Goal: Answer question/provide support

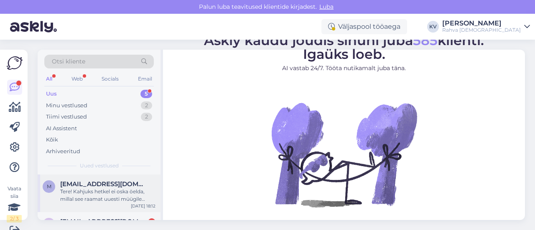
click at [75, 203] on div "m [EMAIL_ADDRESS][DOMAIN_NAME] Tere! Kahjuks hetkel ei oska öelda, millal see r…" at bounding box center [99, 194] width 123 height 38
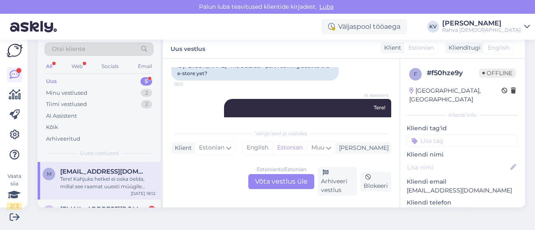
scroll to position [131, 0]
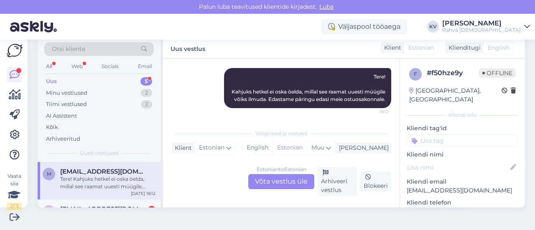
click at [435, 135] on input at bounding box center [463, 141] width 112 height 13
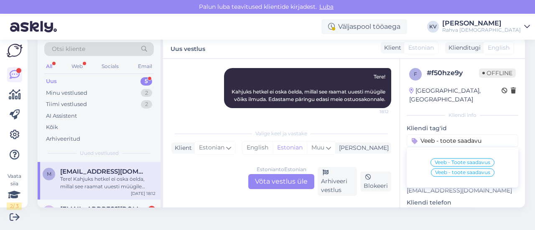
type input "Veeb - toote saadavus"
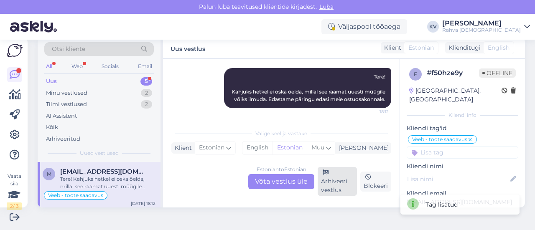
click at [332, 195] on div "Arhiveeri vestlus" at bounding box center [337, 181] width 39 height 29
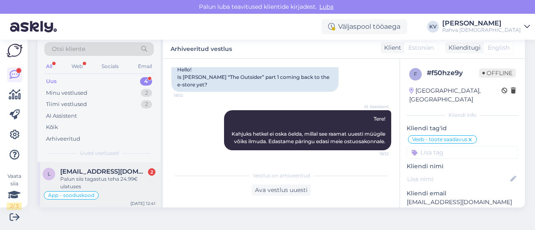
click at [106, 178] on div "Palun siis tagastus teha 24.99€ ulatuses" at bounding box center [107, 182] width 95 height 15
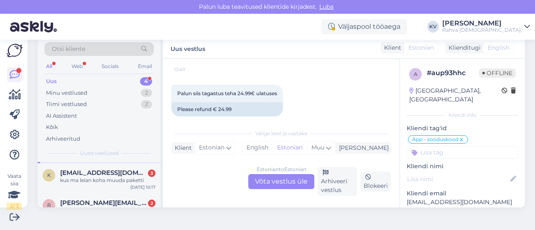
scroll to position [46, 0]
click at [92, 186] on div "k [EMAIL_ADDRESS][DOMAIN_NAME] 3 kus ma leian koha muuda paketti [DATE] 10:17" at bounding box center [99, 179] width 123 height 30
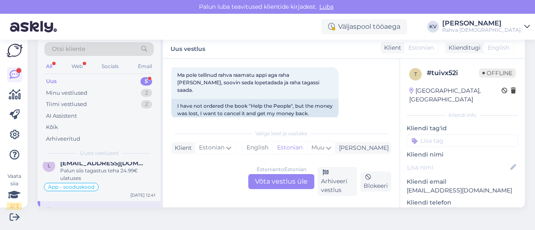
scroll to position [45, 0]
click at [85, 90] on div "Minu vestlused" at bounding box center [66, 93] width 41 height 8
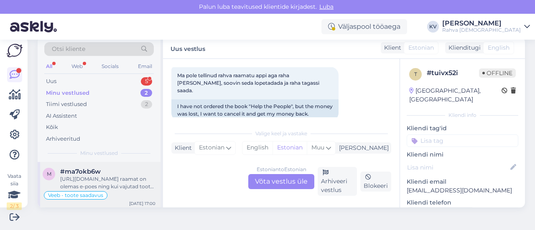
click at [109, 180] on div "[URL][DOMAIN_NAME] raamat on olemas e-poes ning kui vajutad toote juures "saada…" at bounding box center [107, 182] width 95 height 15
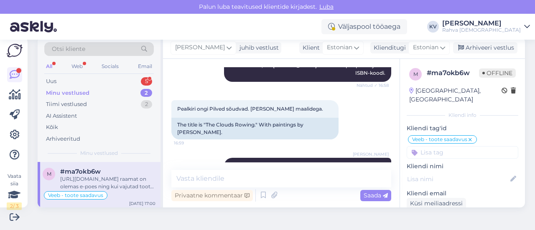
scroll to position [419, 0]
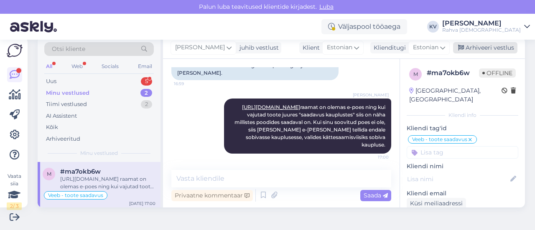
click at [478, 53] on div "Arhiveeri vestlus" at bounding box center [485, 47] width 64 height 11
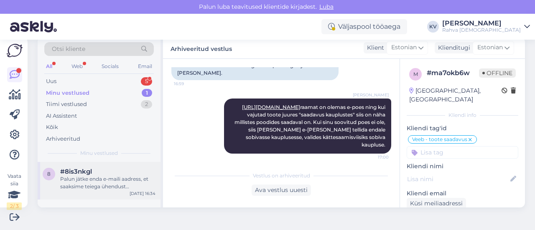
click at [94, 179] on div "Palun jätke enda e-maili aadress, et saaksime teiega ühendust [PERSON_NAME]." at bounding box center [107, 182] width 95 height 15
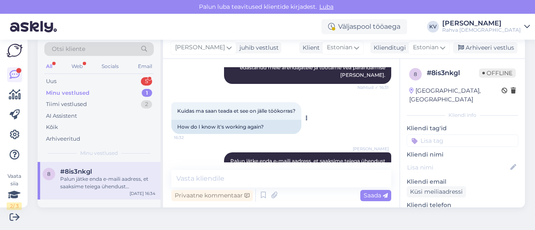
scroll to position [348, 0]
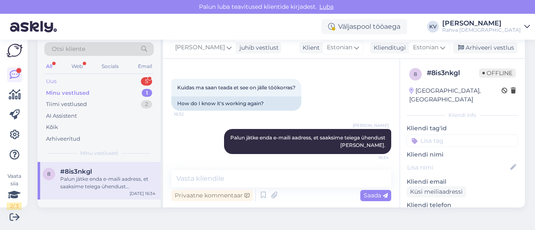
click at [74, 81] on div "Uus 5" at bounding box center [98, 82] width 109 height 12
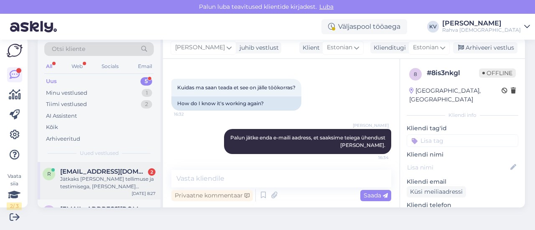
click at [117, 185] on div "Jätkaks [PERSON_NAME] tellimuse ja testimisega, [PERSON_NAME] soodsama hinnapak…" at bounding box center [107, 182] width 95 height 15
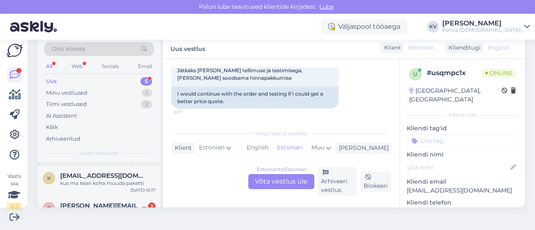
scroll to position [85, 0]
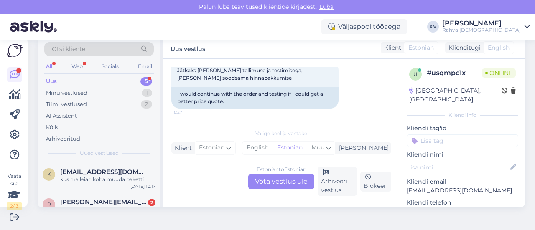
click at [103, 172] on span "[EMAIL_ADDRESS][DOMAIN_NAME]" at bounding box center [103, 172] width 87 height 8
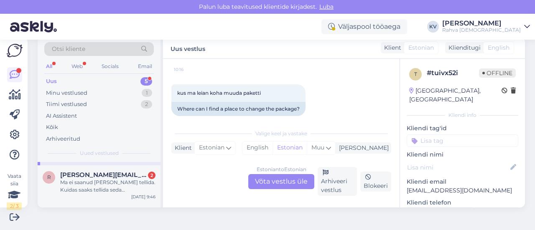
scroll to position [116, 0]
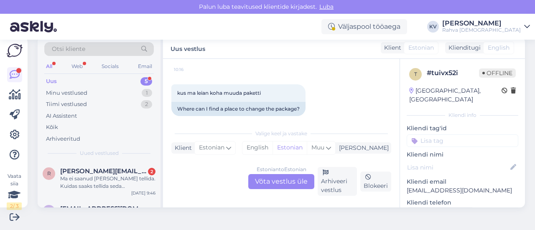
click at [103, 172] on span "[PERSON_NAME][EMAIL_ADDRESS][DOMAIN_NAME]" at bounding box center [103, 172] width 87 height 8
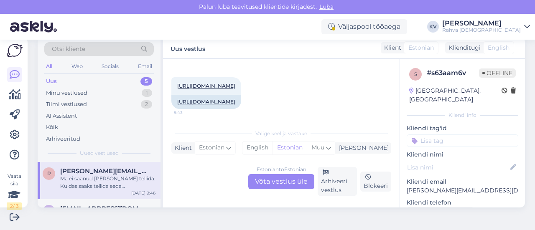
scroll to position [201, 0]
click at [235, 85] on link "[URL][DOMAIN_NAME]" at bounding box center [206, 85] width 58 height 6
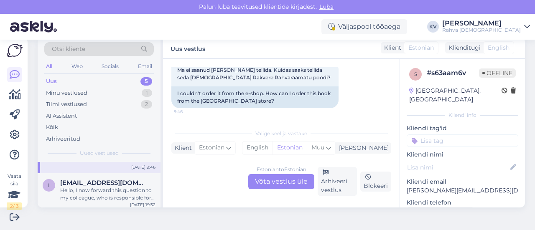
scroll to position [144, 0]
click at [87, 196] on div "Hello, I now forward this question to my colleague, who is responsible for this…" at bounding box center [107, 192] width 95 height 15
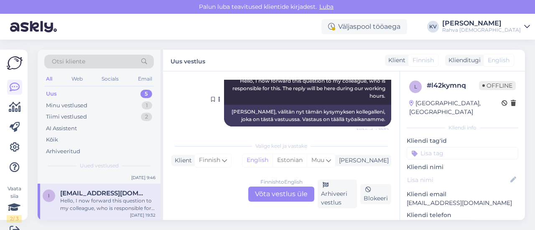
scroll to position [107, 0]
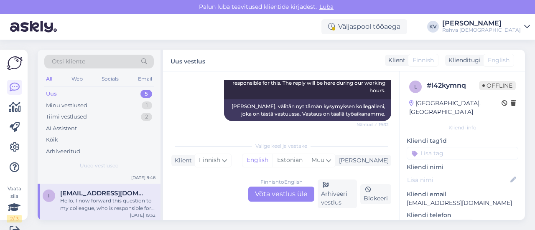
click at [95, 94] on div "Uus 5" at bounding box center [98, 94] width 109 height 12
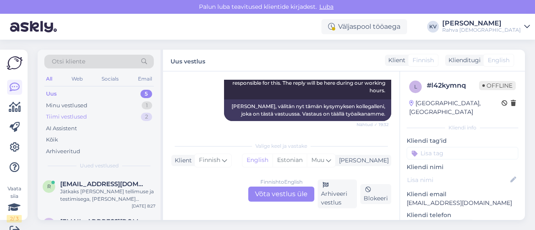
click at [88, 115] on div "Tiimi vestlused 2" at bounding box center [98, 117] width 109 height 12
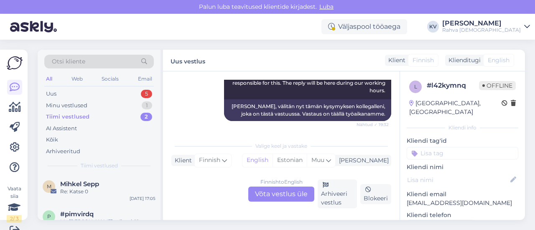
scroll to position [13, 0]
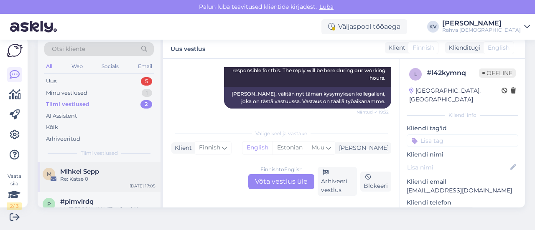
click at [84, 174] on span "Mihkel Sepp" at bounding box center [79, 172] width 39 height 8
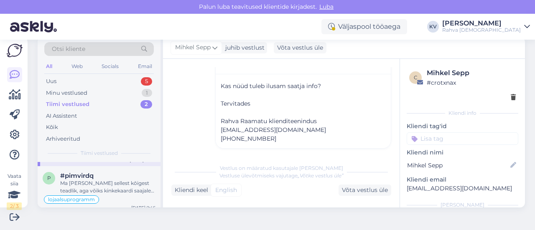
scroll to position [31, 0]
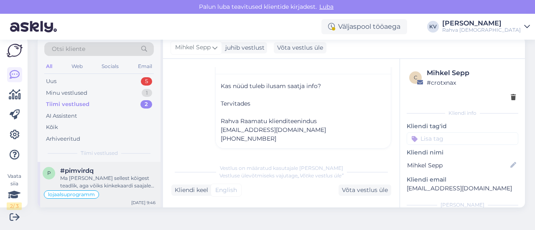
click at [110, 185] on div "Ma [PERSON_NAME] sellest kõigest teadlik, aga võiks kinkekaardi saajale saadetu…" at bounding box center [107, 182] width 95 height 15
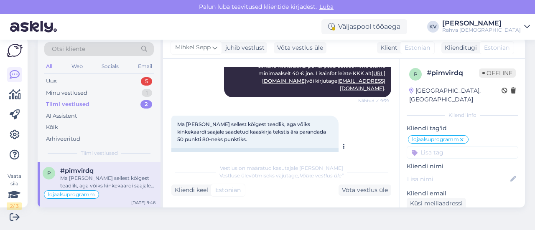
scroll to position [285, 0]
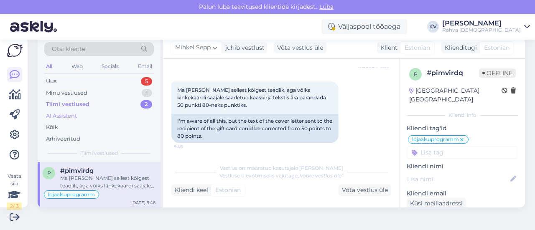
click at [96, 117] on div "AI Assistent" at bounding box center [98, 116] width 109 height 12
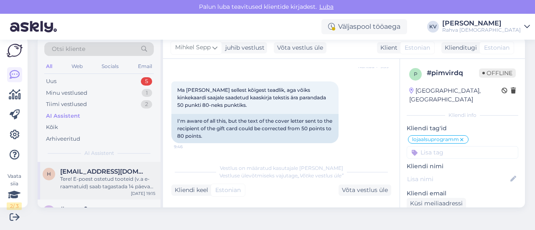
click at [96, 178] on div "Tere! E-poest ostetud tooteid (v.a e-raamatuid) saab tagastada 14 päeva jooksul…" at bounding box center [107, 182] width 95 height 15
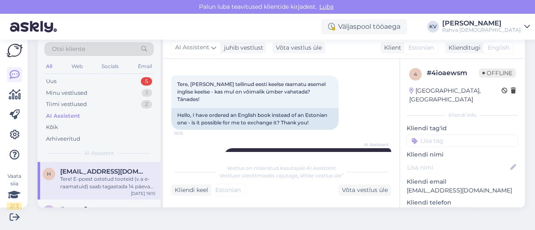
scroll to position [34, 0]
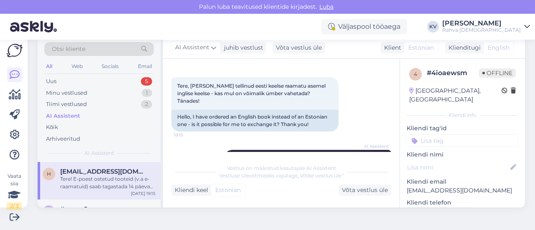
click at [427, 135] on input at bounding box center [463, 141] width 112 height 13
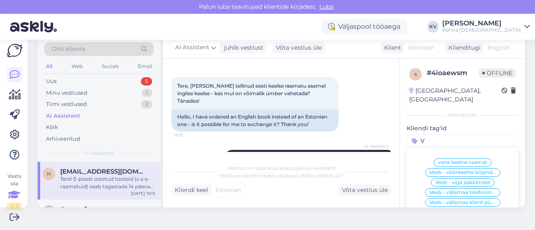
click at [14, 184] on div "Vaata siia 2 / 3" at bounding box center [14, 192] width 15 height 38
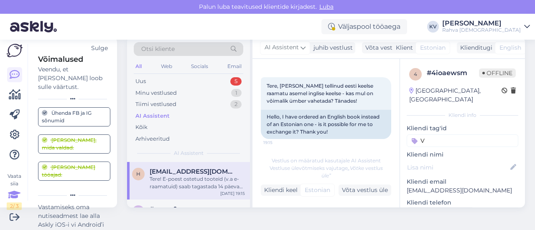
click at [440, 135] on input "V" at bounding box center [463, 141] width 112 height 13
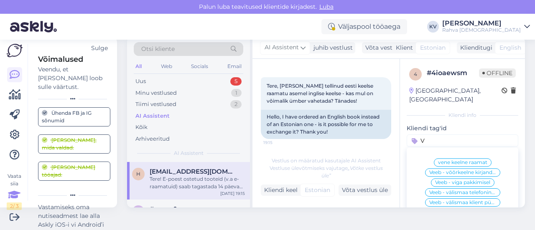
click at [104, 45] on div "Sulge" at bounding box center [99, 48] width 17 height 9
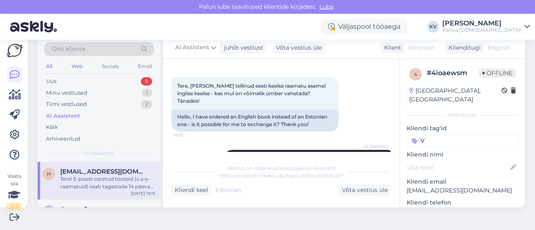
click at [442, 135] on input "V" at bounding box center [463, 141] width 112 height 13
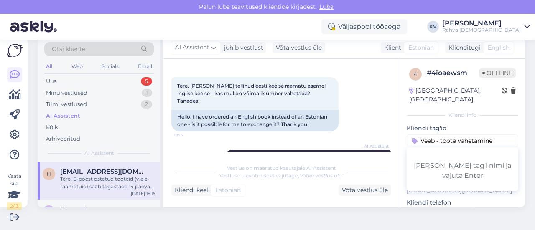
click at [500, 135] on input "Veeb - toote vahetamine" at bounding box center [463, 141] width 112 height 13
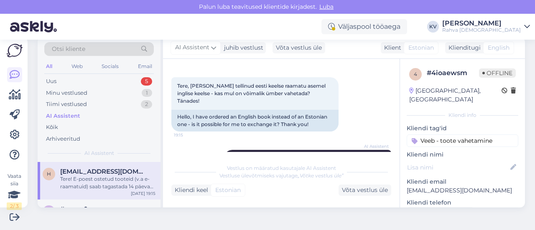
type input "Veeb - toote vahetamine"
click at [66, 178] on div "Tere! E-poest ostetud tooteid (v.a e-raamatuid) saab tagastada 14 päeva jooksul…" at bounding box center [107, 182] width 95 height 15
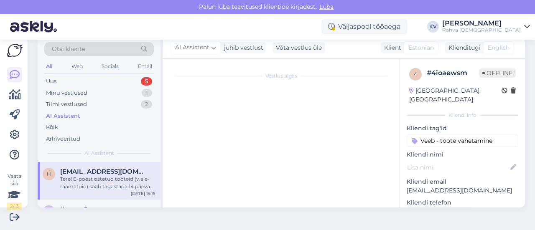
scroll to position [0, 0]
click at [493, 135] on input "Veeb - toote vahetamine" at bounding box center [463, 141] width 112 height 13
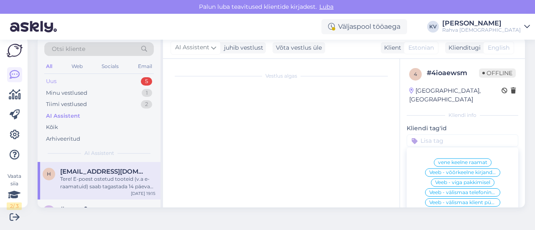
click at [84, 81] on div "Uus 5" at bounding box center [98, 82] width 109 height 12
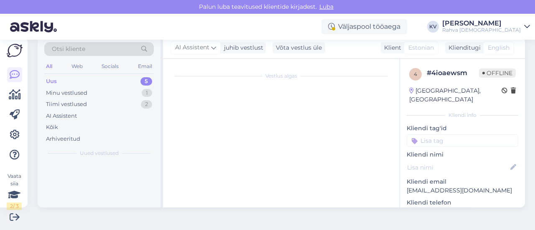
click at [84, 79] on div "Uus 5" at bounding box center [98, 82] width 109 height 12
click at [82, 90] on div "Minu vestlused" at bounding box center [66, 93] width 41 height 8
click at [82, 77] on div "Uus 5" at bounding box center [98, 82] width 109 height 12
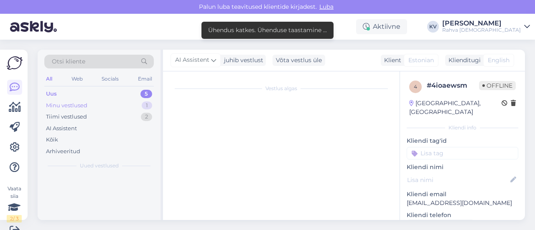
click at [94, 100] on div "Minu vestlused 1" at bounding box center [98, 106] width 109 height 12
click at [95, 94] on div "Uus 5" at bounding box center [98, 94] width 109 height 12
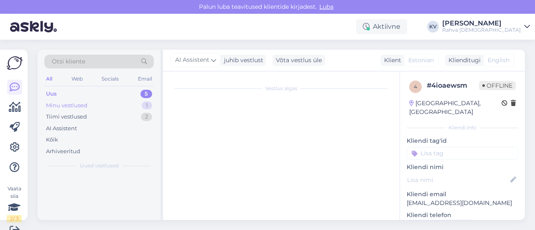
click at [96, 101] on div "Minu vestlused 1" at bounding box center [98, 106] width 109 height 12
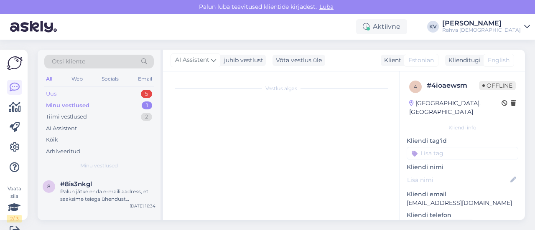
click at [94, 91] on div "Uus 5" at bounding box center [98, 94] width 109 height 12
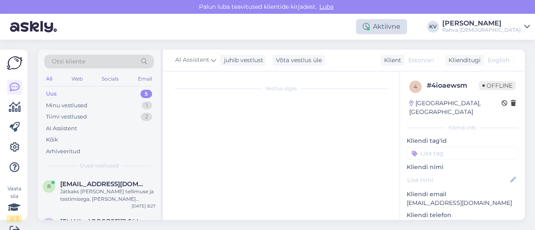
click at [402, 24] on div "Aktiivne" at bounding box center [381, 26] width 51 height 15
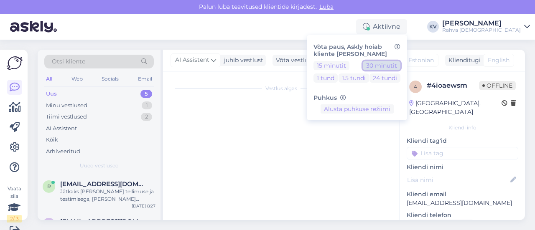
click at [400, 66] on button "30 minutit" at bounding box center [382, 65] width 38 height 9
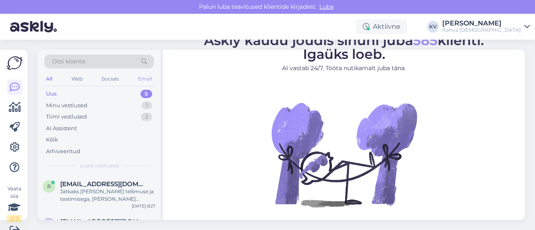
click at [146, 81] on div "Email" at bounding box center [145, 79] width 18 height 11
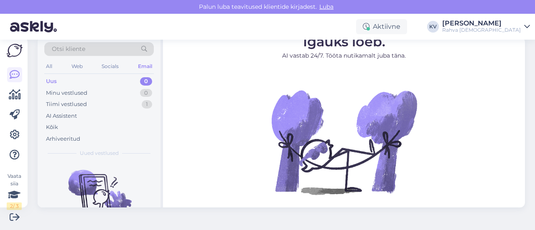
scroll to position [42, 0]
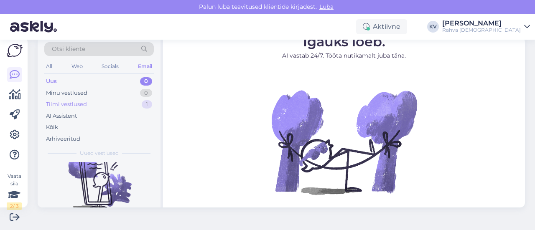
click at [77, 105] on div "Tiimi vestlused" at bounding box center [66, 104] width 41 height 8
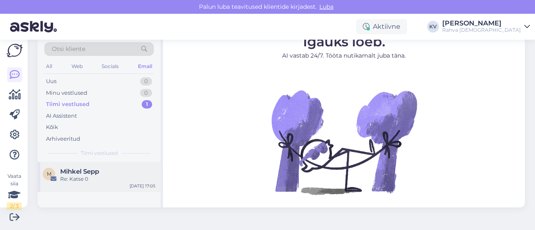
click at [97, 170] on span "Mihkel Sepp" at bounding box center [79, 172] width 39 height 8
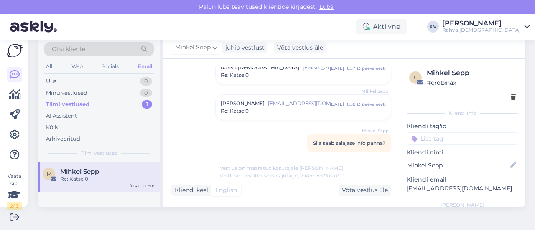
scroll to position [25, 0]
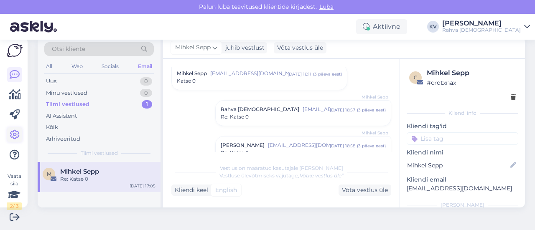
click at [18, 134] on icon at bounding box center [15, 135] width 10 height 10
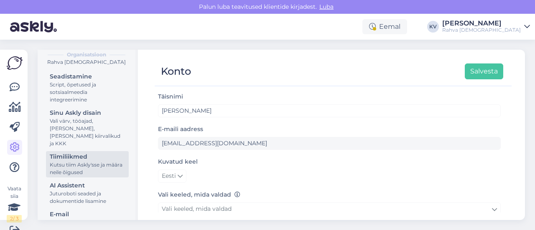
scroll to position [125, 0]
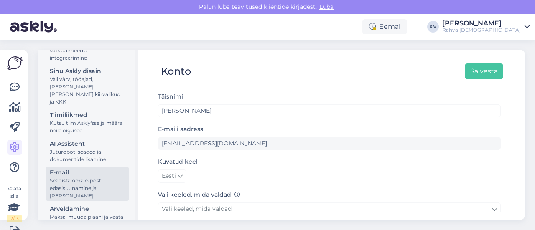
click at [78, 184] on div "Seadista oma e-posti edasisuunamine ja [PERSON_NAME]" at bounding box center [87, 188] width 75 height 23
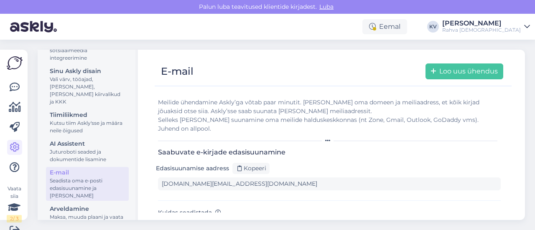
scroll to position [42, 0]
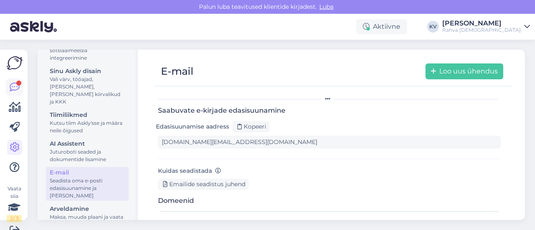
click at [21, 85] on link at bounding box center [14, 87] width 15 height 15
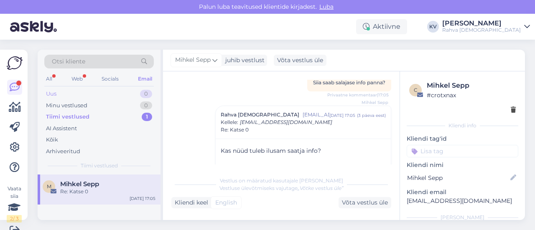
click at [81, 91] on div "Uus 0" at bounding box center [98, 94] width 109 height 12
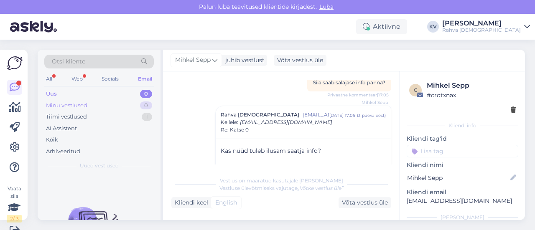
click at [63, 102] on div "Minu vestlused" at bounding box center [66, 106] width 41 height 8
click at [71, 116] on div "Tiimi vestlused" at bounding box center [66, 117] width 41 height 8
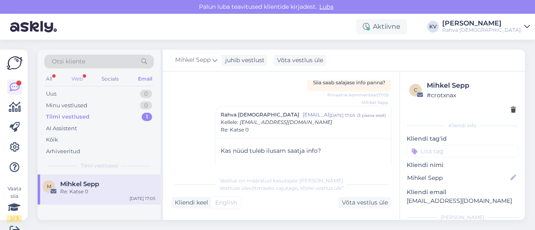
click at [84, 74] on div "Web" at bounding box center [77, 79] width 15 height 11
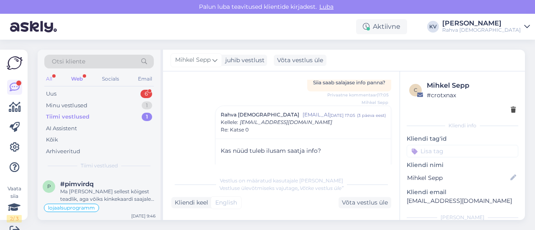
click at [52, 79] on div "All" at bounding box center [49, 79] width 10 height 11
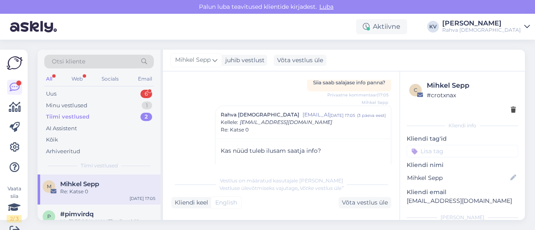
click at [99, 194] on div "Re: Katse 0" at bounding box center [107, 192] width 95 height 8
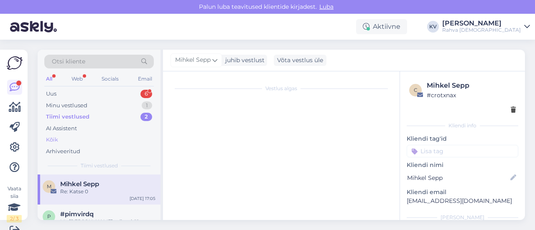
scroll to position [13, 0]
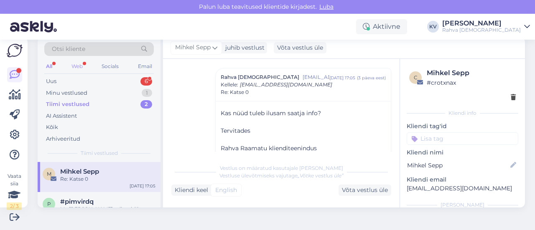
click at [74, 66] on div "Web" at bounding box center [77, 66] width 15 height 11
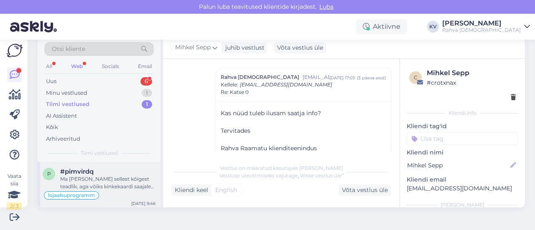
click at [83, 178] on div "Ma [PERSON_NAME] sellest kõigest teadlik, aga võiks kinkekaardi saajale saadetu…" at bounding box center [107, 182] width 95 height 15
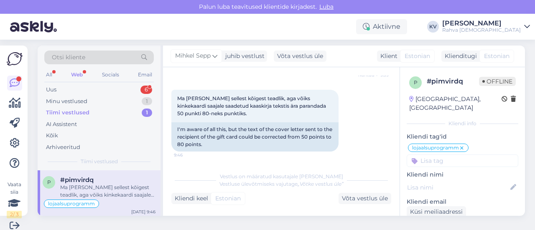
scroll to position [0, 0]
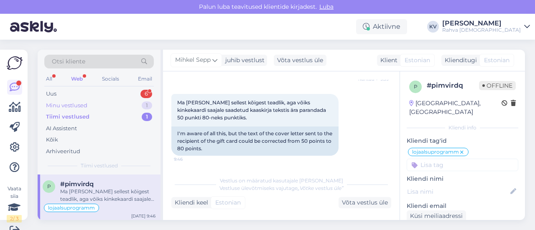
click at [83, 106] on div "Minu vestlused" at bounding box center [66, 106] width 41 height 8
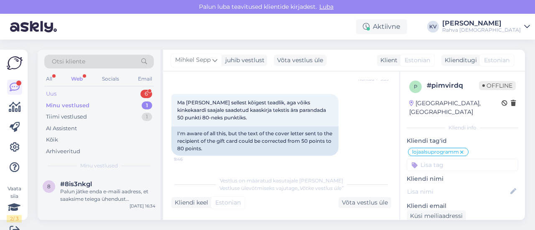
click at [85, 92] on div "Uus 6" at bounding box center [98, 94] width 109 height 12
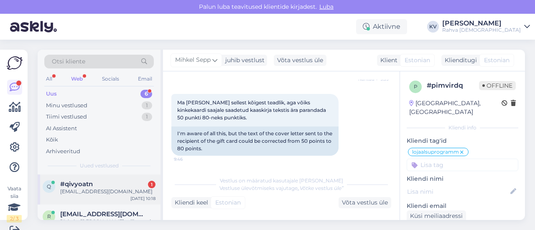
click at [101, 199] on div "q #qivyoatn 1 [EMAIL_ADDRESS][DOMAIN_NAME] [DATE] 10:18" at bounding box center [99, 190] width 123 height 30
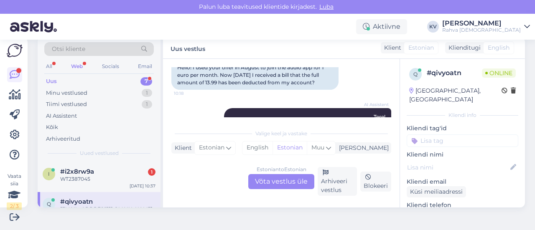
scroll to position [167, 0]
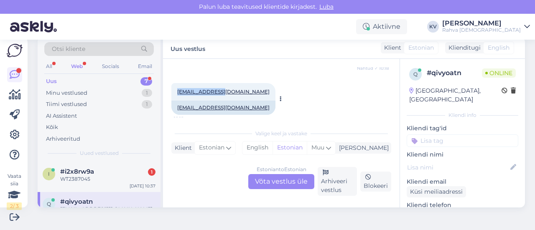
drag, startPoint x: 218, startPoint y: 92, endPoint x: 175, endPoint y: 94, distance: 43.1
click at [175, 94] on div "[EMAIL_ADDRESS][DOMAIN_NAME] 10:18" at bounding box center [223, 92] width 104 height 18
copy link "[EMAIL_ADDRESS][DOMAIN_NAME]"
click at [275, 185] on div "Estonian to Estonian Võta vestlus üle" at bounding box center [281, 181] width 66 height 15
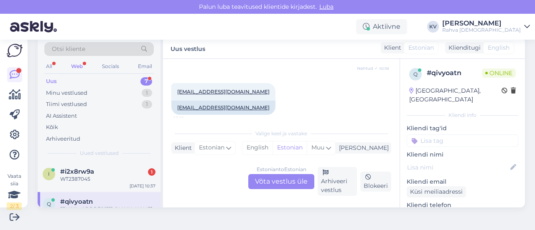
scroll to position [128, 0]
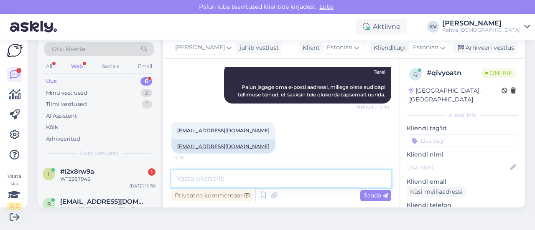
click at [259, 182] on textarea at bounding box center [281, 179] width 220 height 18
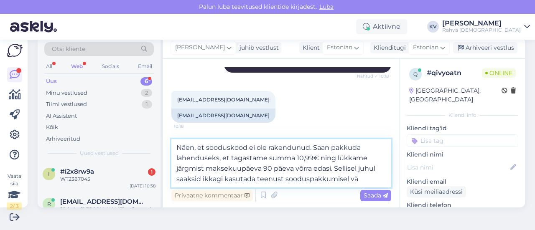
scroll to position [167, 0]
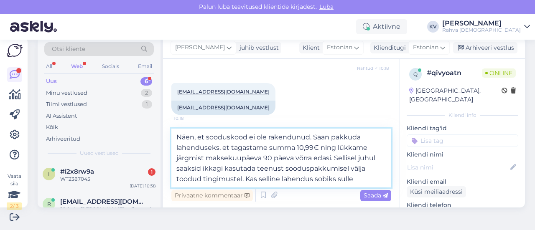
type textarea "Näen, et sooduskood ei ole rakendunud. Saan pakkuda lahenduseks, et tagastame s…"
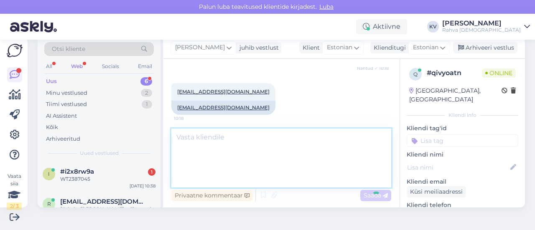
scroll to position [194, 0]
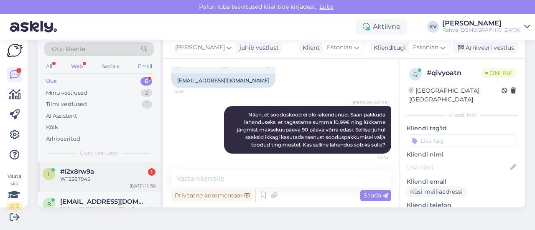
click at [79, 177] on div "WT2387045" at bounding box center [107, 179] width 95 height 8
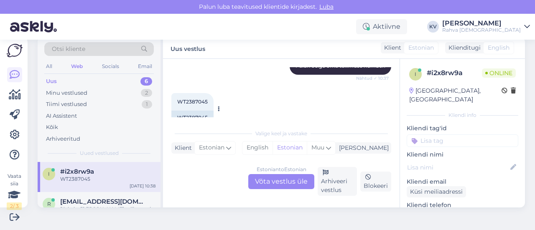
scroll to position [151, 0]
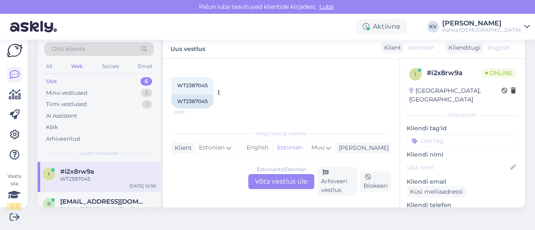
click at [192, 83] on span "WT2387045" at bounding box center [192, 85] width 31 height 6
copy div "WT2387045 10:38"
click at [270, 183] on div "Estonian to Estonian Võta vestlus üle" at bounding box center [281, 181] width 66 height 15
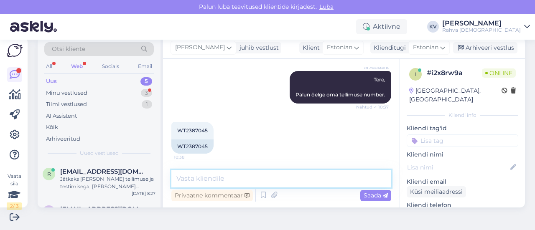
click at [221, 174] on textarea at bounding box center [281, 179] width 220 height 18
paste textarea "05607129154718"
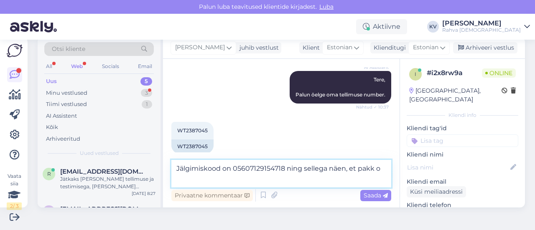
scroll to position [116, 0]
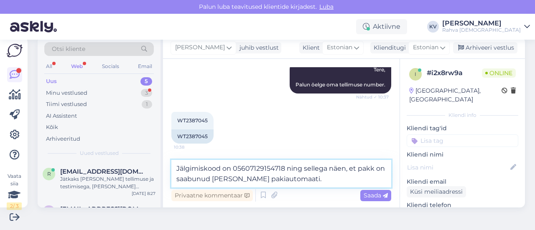
type textarea "Jälgimiskood on 05607129154718 ning sellega näen, et pakk on saabunud [PERSON_N…"
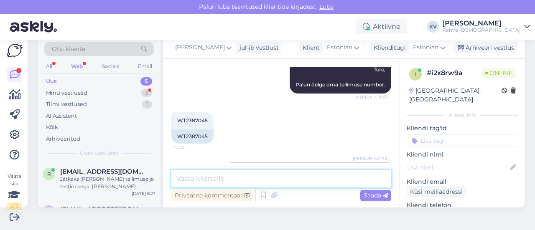
scroll to position [149, 0]
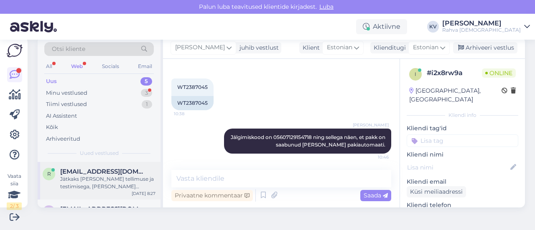
click at [99, 179] on div "Jätkaks [PERSON_NAME] tellimuse ja testimisega, [PERSON_NAME] soodsama hinnapak…" at bounding box center [107, 182] width 95 height 15
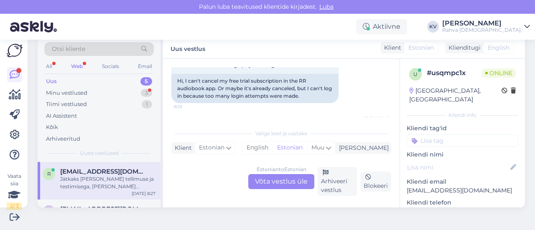
scroll to position [84, 0]
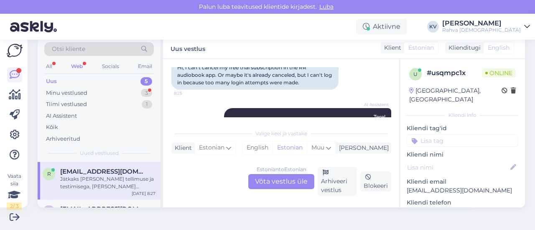
click at [445, 186] on p "[EMAIL_ADDRESS][DOMAIN_NAME]" at bounding box center [463, 190] width 112 height 9
copy p "[EMAIL_ADDRESS][DOMAIN_NAME]"
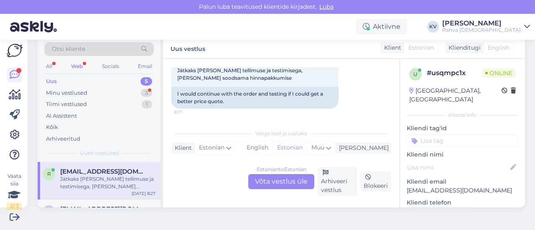
click at [277, 182] on div "Estonian to Estonian Võta vestlus üle" at bounding box center [281, 181] width 66 height 15
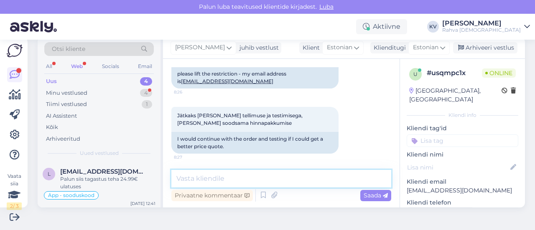
click at [231, 175] on textarea at bounding box center [281, 179] width 220 height 18
type textarea "T"
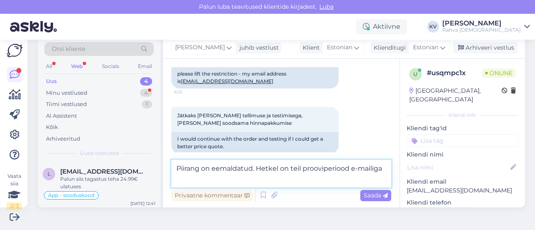
paste textarea "[EMAIL_ADDRESS][DOMAIN_NAME]"
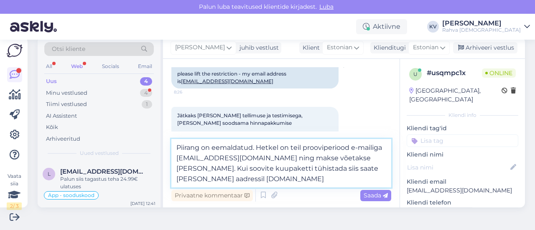
type textarea "Piirang on eemaldatud. Hetkel on teil prooviperiood e-mailiga [EMAIL_ADDRESS][D…"
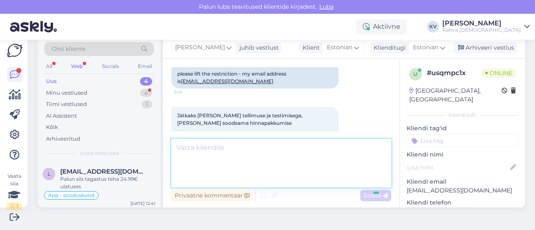
scroll to position [290, 0]
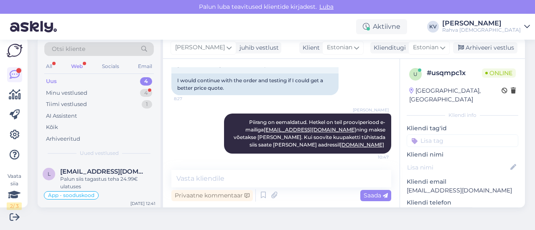
click at [448, 135] on input at bounding box center [463, 141] width 112 height 13
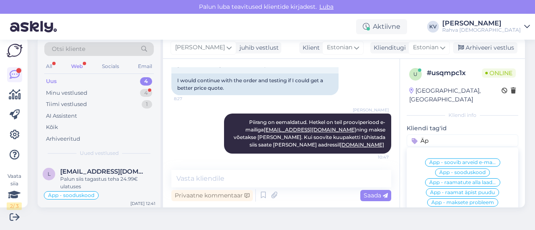
type input "Ä"
click at [84, 173] on span "[EMAIL_ADDRESS][DOMAIN_NAME]" at bounding box center [103, 172] width 87 height 8
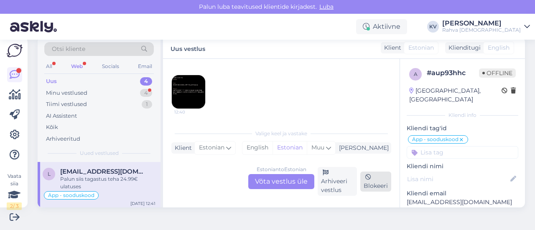
scroll to position [674, 0]
click at [419, 198] on p "[EMAIL_ADDRESS][DOMAIN_NAME]" at bounding box center [463, 202] width 112 height 9
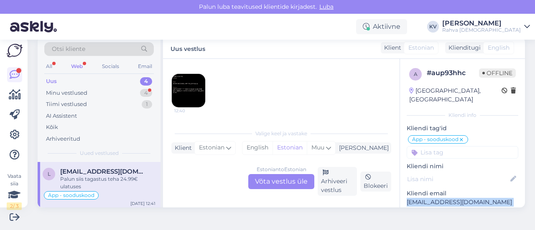
click at [419, 198] on p "[EMAIL_ADDRESS][DOMAIN_NAME]" at bounding box center [463, 202] width 112 height 9
copy p "[EMAIL_ADDRESS][DOMAIN_NAME]"
click at [282, 184] on div "Estonian to Estonian Võta vestlus üle" at bounding box center [281, 181] width 66 height 15
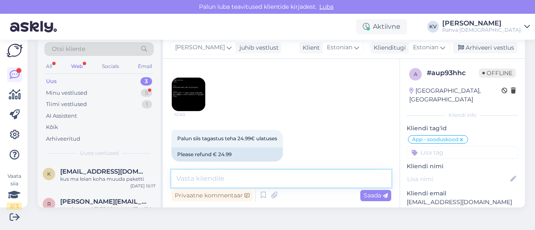
click at [234, 173] on textarea at bounding box center [281, 179] width 220 height 18
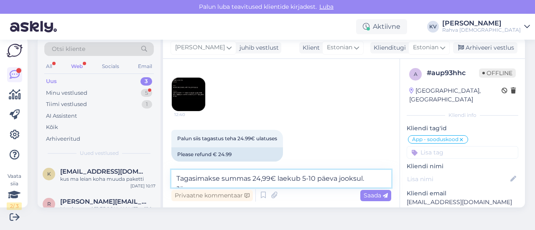
scroll to position [674, 0]
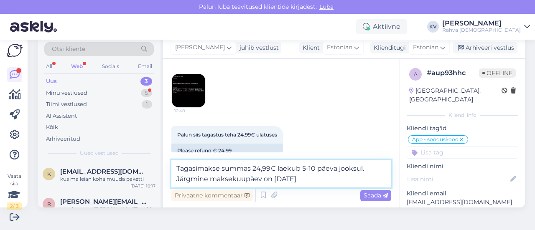
type textarea "Tagasimakse summas 24,99€ laekub 5-10 päeva jooksul. Järgmine maksekuupäev on […"
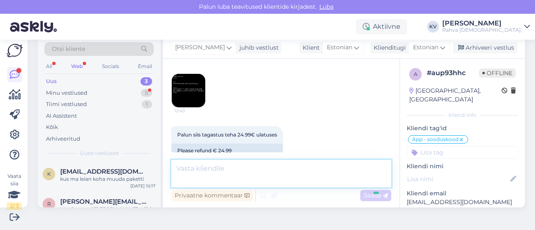
scroll to position [731, 0]
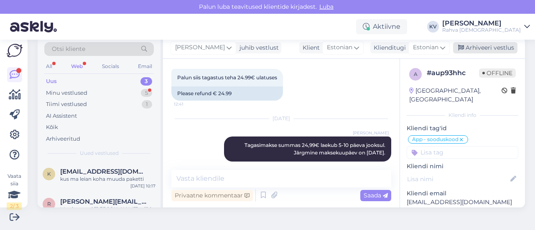
click at [461, 50] on div "Arhiveeri vestlus" at bounding box center [485, 47] width 64 height 11
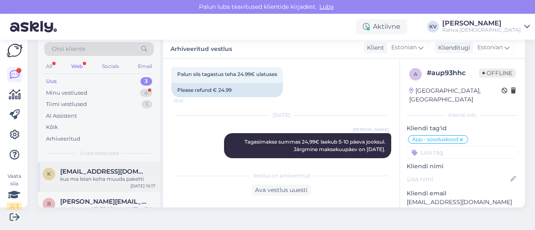
click at [76, 183] on div "k [EMAIL_ADDRESS][DOMAIN_NAME] kus ma leian koha muuda paketti [DATE] 10:17" at bounding box center [99, 177] width 123 height 30
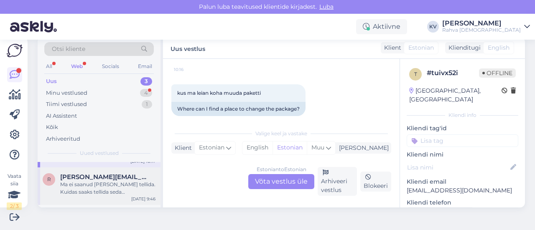
scroll to position [42, 0]
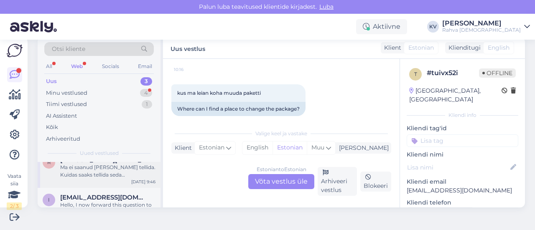
click at [106, 176] on div "Ma ei saanud [PERSON_NAME] tellida. Kuidas saaks tellida seda [DEMOGRAPHIC_DATA…" at bounding box center [107, 171] width 95 height 15
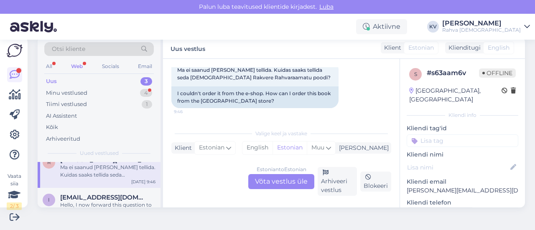
scroll to position [59, 0]
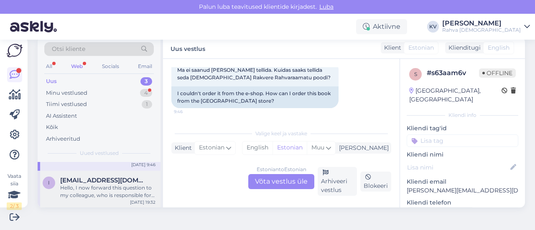
click at [110, 180] on span "[EMAIL_ADDRESS][DOMAIN_NAME]" at bounding box center [103, 181] width 87 height 8
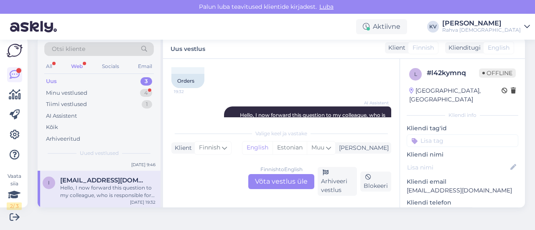
scroll to position [42, 0]
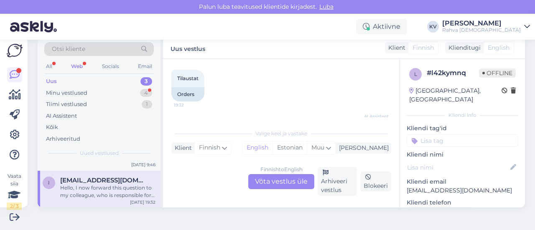
click at [287, 181] on div "Finnish to English Võta vestlus üle" at bounding box center [281, 181] width 66 height 15
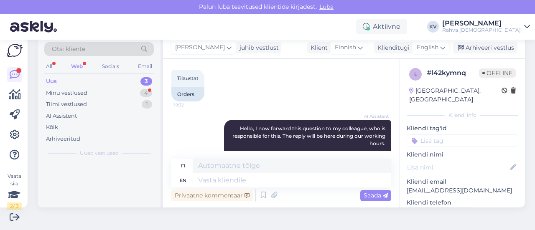
scroll to position [0, 0]
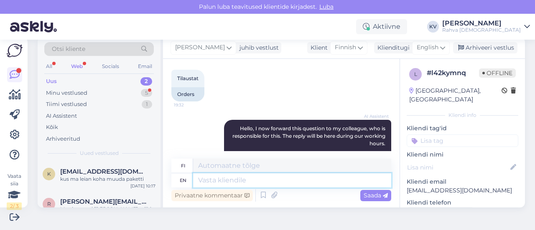
click at [246, 181] on textarea at bounding box center [292, 180] width 198 height 14
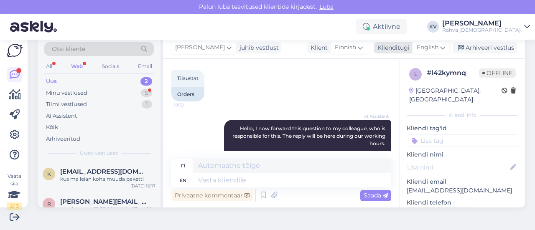
click at [422, 47] on span "English" at bounding box center [428, 47] width 22 height 9
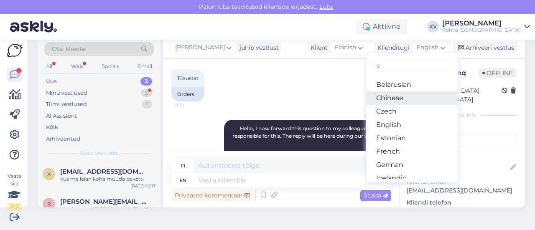
type input "es"
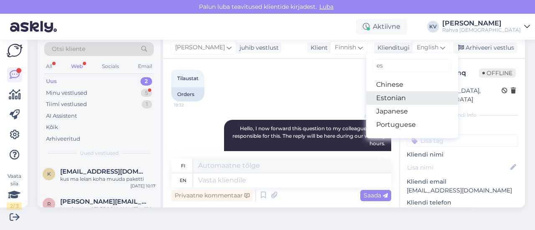
click at [388, 99] on link "Estonian" at bounding box center [412, 98] width 92 height 13
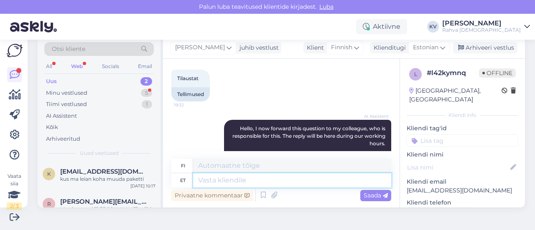
click at [237, 187] on textarea at bounding box center [292, 180] width 198 height 14
type textarea "Kuidas s"
type textarea "Miten"
type textarea "Kuidas saame a"
type textarea "Kuinka me voimme"
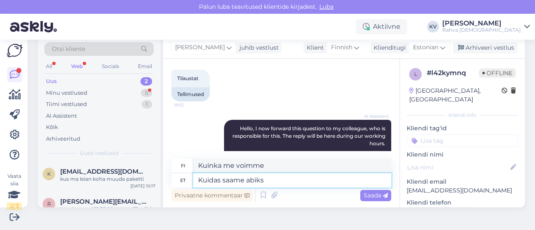
type textarea "Kuidas saame abiks o"
type textarea "Kuinka voimme auttaa?"
type textarea "Kuidas saame abiks olla?"
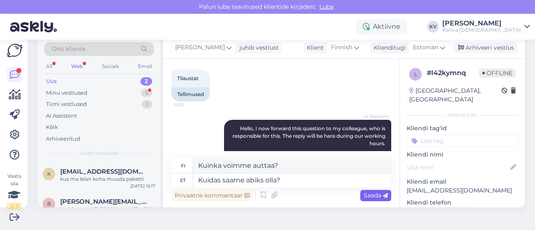
click at [375, 197] on span "Saada" at bounding box center [375, 196] width 24 height 8
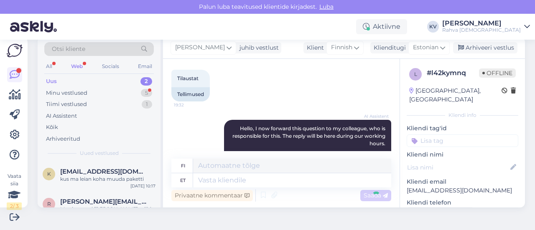
scroll to position [141, 0]
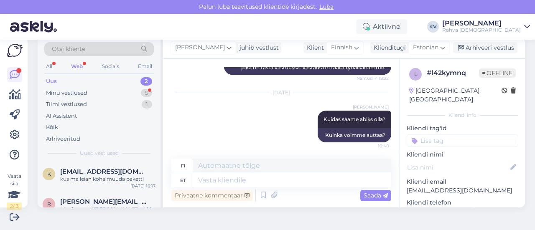
click at [113, 81] on div "Uus 2" at bounding box center [98, 82] width 109 height 12
click at [86, 93] on div "Minu vestlused" at bounding box center [66, 93] width 41 height 8
click at [106, 185] on div "I [EMAIL_ADDRESS][DOMAIN_NAME] Kuidas saame abiks olla? [DATE] 10:48" at bounding box center [99, 177] width 123 height 30
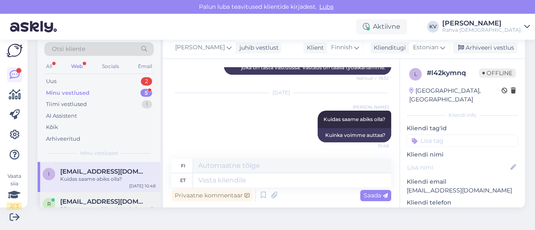
click at [92, 198] on span "[EMAIL_ADDRESS][DOMAIN_NAME]" at bounding box center [103, 202] width 87 height 8
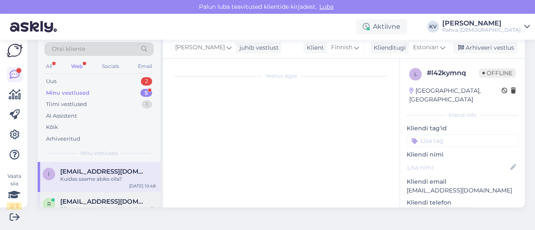
scroll to position [290, 0]
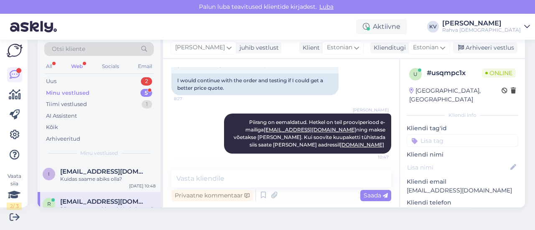
click at [423, 135] on input at bounding box center [463, 141] width 112 height 13
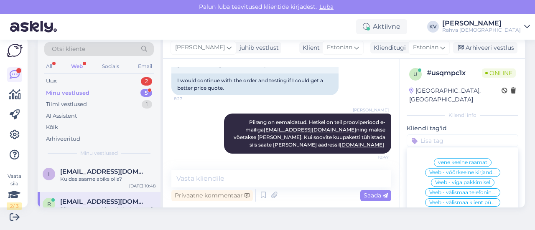
type input "V"
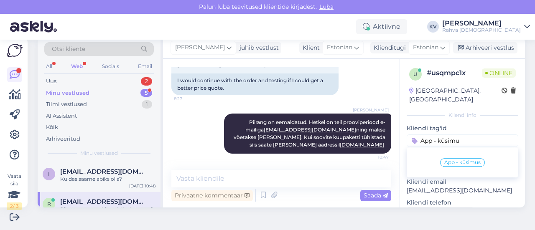
type input "Äpp - küsimus"
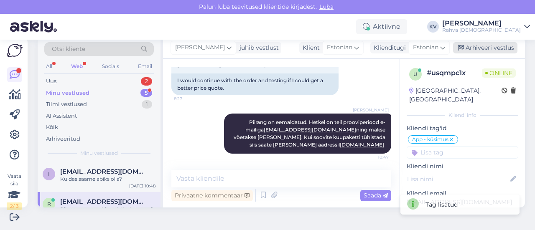
click at [464, 52] on div "Arhiveeri vestlus" at bounding box center [485, 47] width 64 height 11
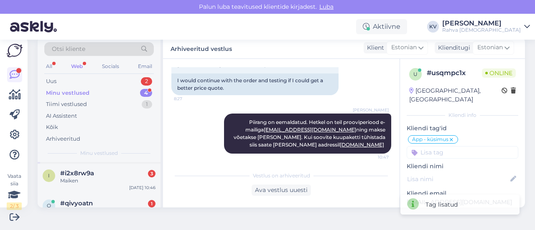
scroll to position [42, 0]
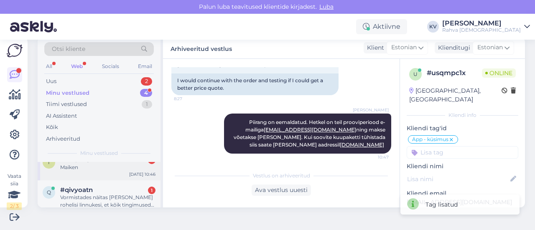
click at [88, 170] on div "Maiken" at bounding box center [107, 168] width 95 height 8
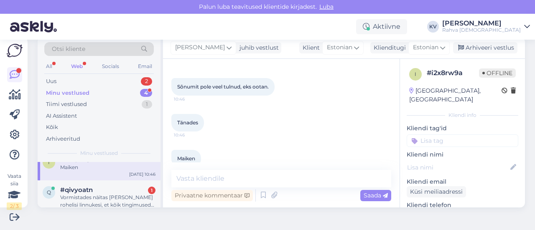
scroll to position [257, 0]
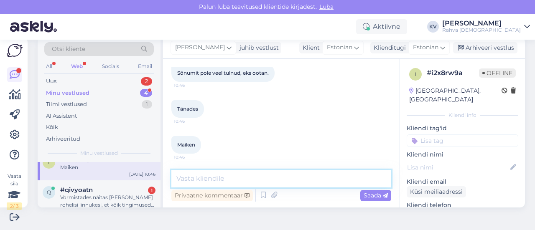
click at [230, 181] on textarea at bounding box center [281, 179] width 220 height 18
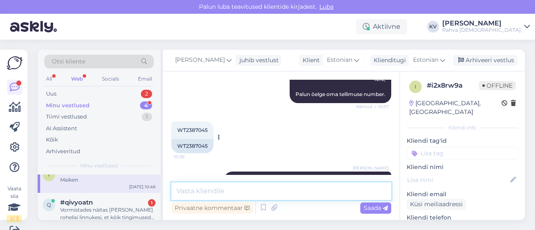
scroll to position [132, 0]
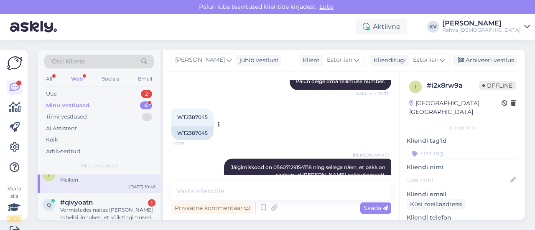
click at [186, 114] on span "WT2387045" at bounding box center [192, 117] width 31 height 6
copy div "WT2387045 10:38"
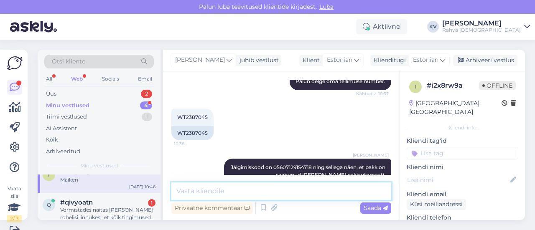
click at [219, 188] on textarea at bounding box center [281, 192] width 220 height 18
paste textarea "[PHONE_NUMBER]"
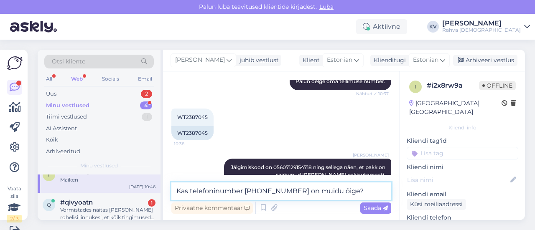
type textarea "Kas telefoninumber [PHONE_NUMBER] on muidu õige?"
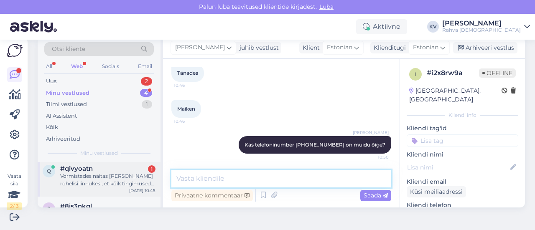
scroll to position [84, 0]
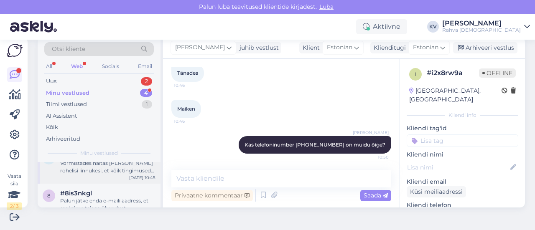
click at [89, 174] on div "q #qivyoatn 1 Vormistades näitas [PERSON_NAME] rohelisi linnukesi, et kõik ting…" at bounding box center [99, 165] width 123 height 38
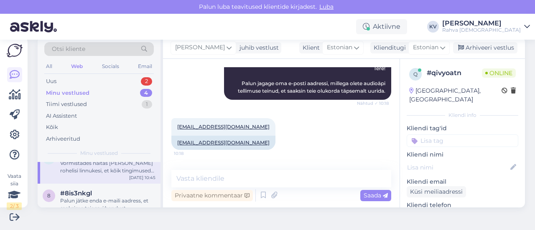
scroll to position [112, 0]
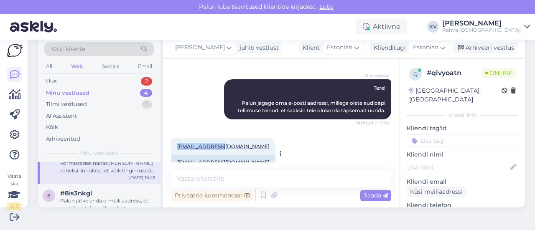
drag, startPoint x: 217, startPoint y: 145, endPoint x: 175, endPoint y: 145, distance: 42.2
click at [175, 145] on div "[EMAIL_ADDRESS][DOMAIN_NAME] 10:18" at bounding box center [223, 147] width 104 height 18
copy link "[EMAIL_ADDRESS][DOMAIN_NAME]"
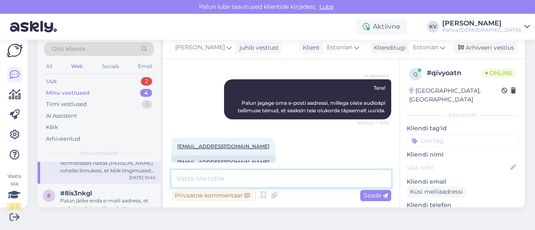
click at [205, 181] on textarea at bounding box center [281, 179] width 220 height 18
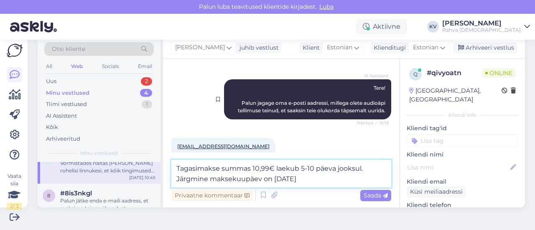
type textarea "Tagasimakse summas 10,99€ laekub 5-10 päeva jooksul. Järgmine maksekuupäev on […"
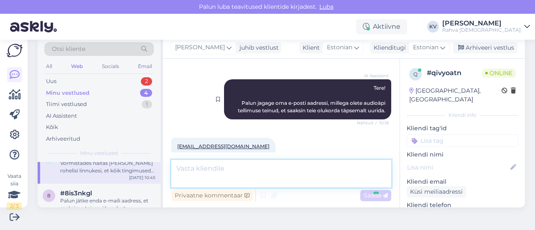
scroll to position [281, 0]
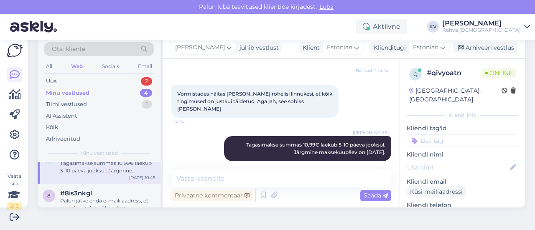
click at [463, 135] on input at bounding box center [463, 141] width 112 height 13
type input "Äpp - sooduskood"
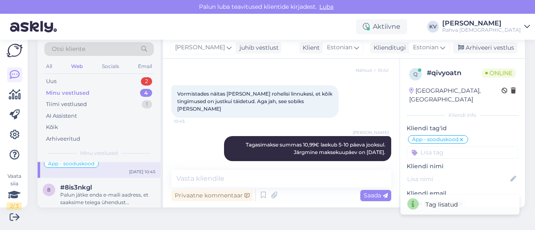
scroll to position [106, 0]
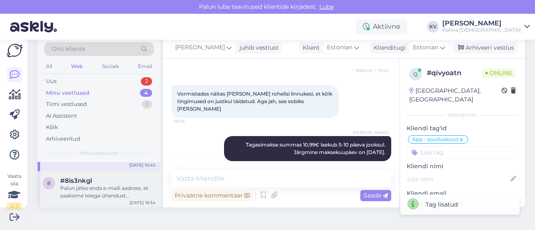
click at [96, 192] on div "Palun jätke enda e-maili aadress, et saaksime teiega ühendust [PERSON_NAME]." at bounding box center [107, 192] width 95 height 15
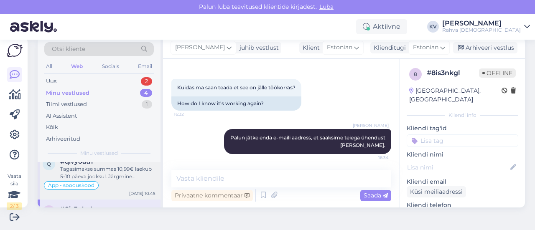
scroll to position [64, 0]
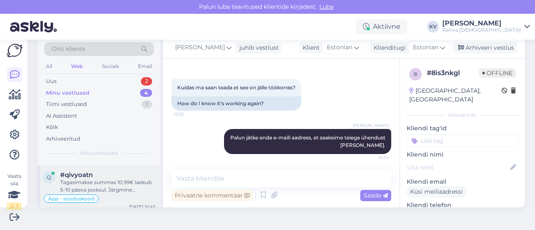
click at [92, 181] on div "Tagasimakse summas 10,99€ laekub 5-10 päeva jooksul. Järgmine maksekuupäev on […" at bounding box center [107, 186] width 95 height 15
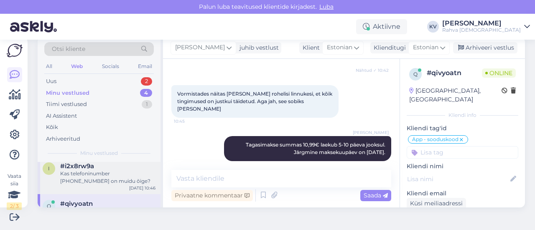
scroll to position [23, 0]
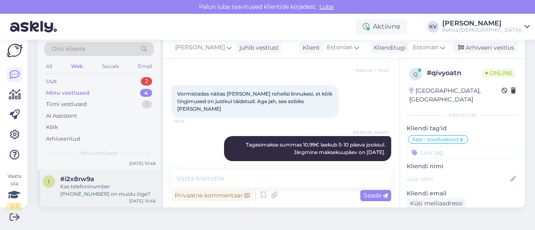
click at [101, 181] on div "#i2x8rw9a" at bounding box center [107, 179] width 95 height 8
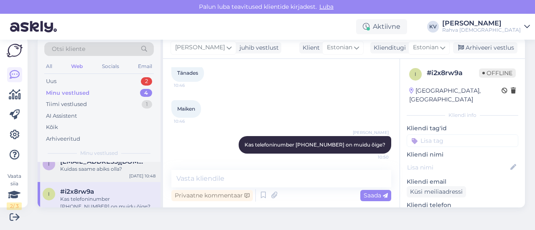
scroll to position [0, 0]
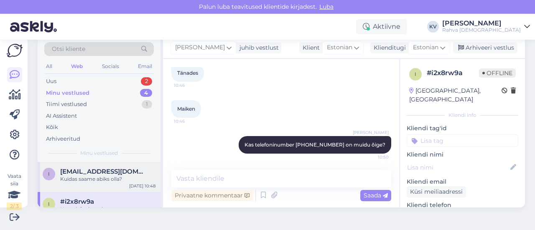
click at [108, 183] on div "I [EMAIL_ADDRESS][DOMAIN_NAME] Kuidas saame abiks olla? [DATE] 10:48" at bounding box center [99, 177] width 123 height 30
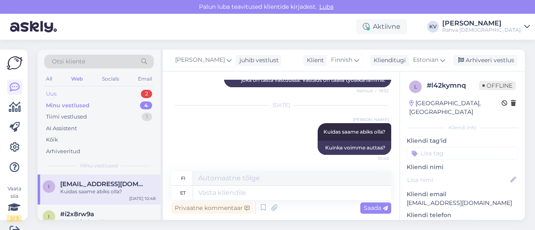
click at [107, 92] on div "Uus 2" at bounding box center [98, 94] width 109 height 12
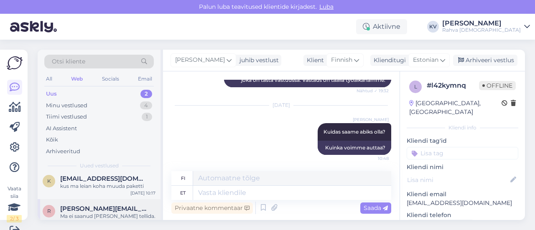
scroll to position [21, 0]
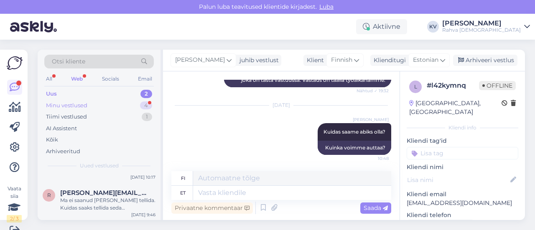
click at [85, 106] on div "Minu vestlused" at bounding box center [66, 106] width 41 height 8
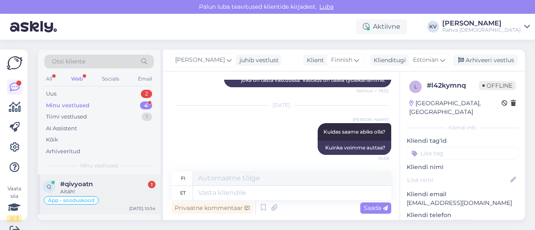
click at [94, 183] on div "#qivyoatn 1" at bounding box center [107, 184] width 95 height 8
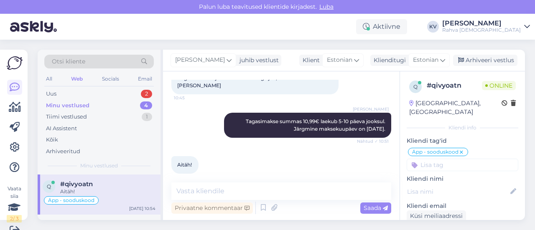
scroll to position [13, 0]
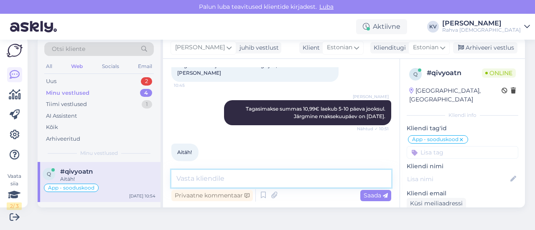
click at [208, 177] on textarea at bounding box center [281, 179] width 220 height 18
type textarea "Palun. Kaunist päeva jätku!"
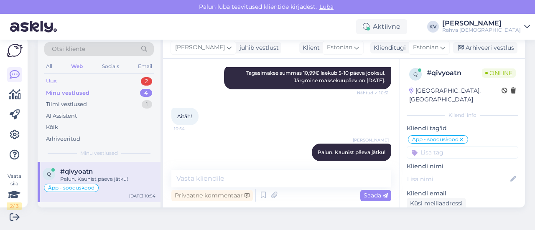
click at [98, 84] on div "Uus 2" at bounding box center [98, 82] width 109 height 12
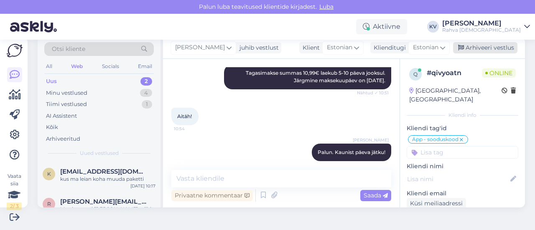
click at [474, 48] on div "Arhiveeri vestlus" at bounding box center [485, 47] width 64 height 11
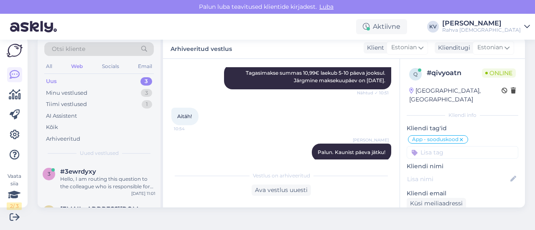
click at [87, 81] on div "Uus 3" at bounding box center [98, 82] width 109 height 12
click at [103, 178] on div "Hello, I am routing this question to the colleague who is responsible for this …" at bounding box center [107, 182] width 95 height 15
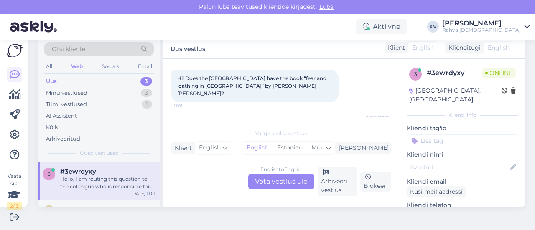
scroll to position [84, 0]
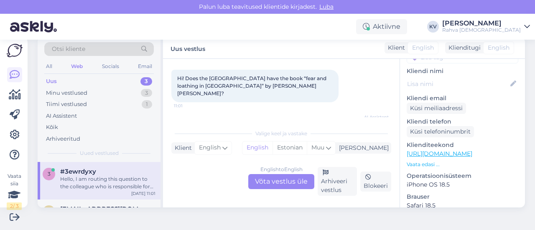
click at [428, 150] on link "[URL][DOMAIN_NAME]" at bounding box center [440, 154] width 66 height 8
click at [296, 184] on div "English to English Võta vestlus üle" at bounding box center [281, 181] width 66 height 15
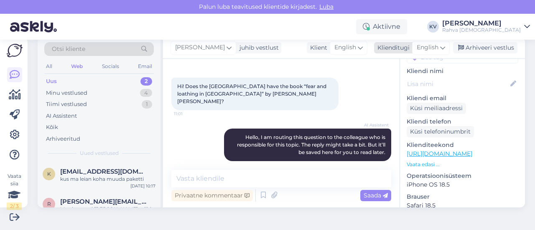
click at [421, 51] on span "English" at bounding box center [428, 47] width 22 height 9
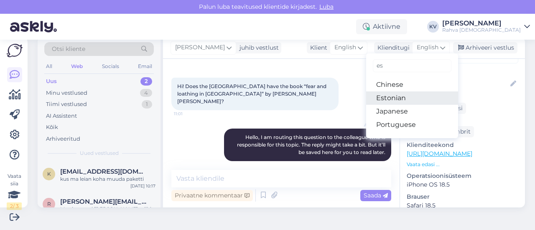
click at [377, 99] on link "Estonian" at bounding box center [412, 98] width 92 height 13
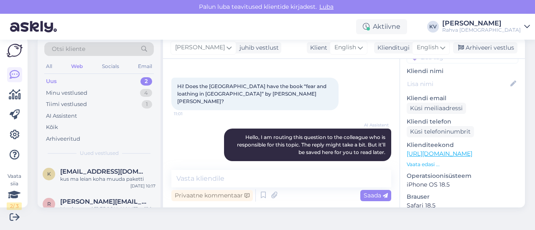
scroll to position [42, 0]
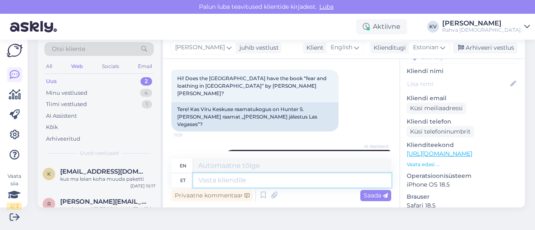
click at [241, 180] on textarea at bounding box center [292, 180] width 198 height 14
type textarea "Kahjuks ka"
type textarea "Unfortunately"
type textarea "Kahjuks kauplustes mei"
type textarea "Unfortunately in stores"
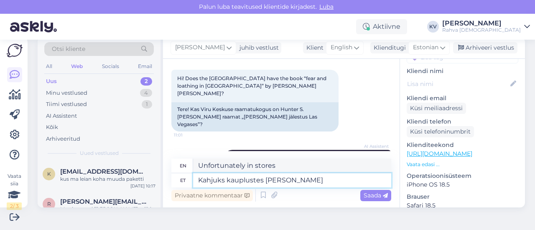
type textarea "Kahjuks kauplustes meil sed"
type textarea "Unfortunately, we don't have any in stores."
type textarea "Kahjuks kauplustes [PERSON_NAME] ra"
type textarea "Unfortunately, we don't have it in stores."
type textarea "Kahjuks kauplustes [PERSON_NAME] raamatut k"
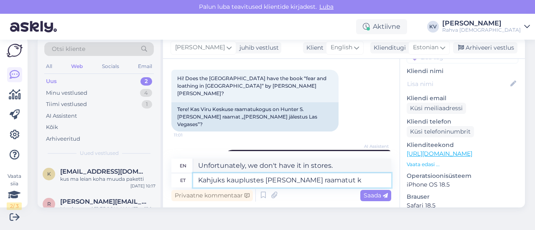
type textarea "Unfortunately, we don't have this book in stores."
type textarea "Kahjuks kauplustes [PERSON_NAME] raamatut koha [PERSON_NAME] ol"
type textarea "Unfortunately, we don't have this book in stores right now."
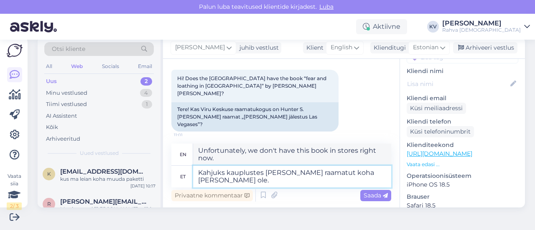
type textarea "Kahjuks kauplustes [PERSON_NAME] raamatut koha [PERSON_NAME] ole."
type textarea "Unfortunately, we don't have this book in stores."
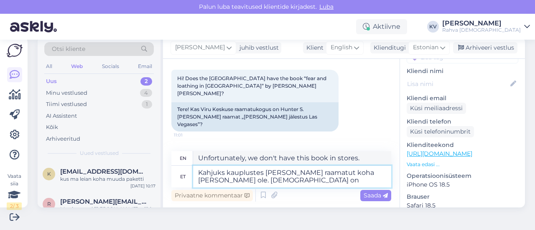
type textarea "Kahjuks kauplustes [PERSON_NAME] raamatut koha [PERSON_NAME] ole. [DEMOGRAPHIC_…"
type textarea "Unfortunately, we do not have this book in stores. The book"
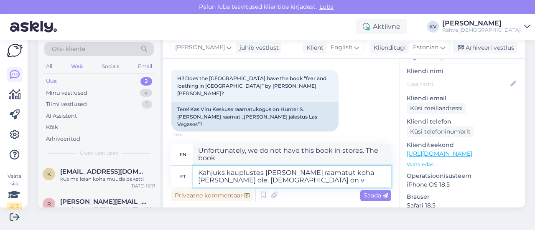
type textarea "Kahjuks kauplustes [PERSON_NAME] raamatut koha [PERSON_NAME] ole. Raamatut on võ"
type textarea "Unfortunately, we do not have this book in stores. The book is"
type textarea "Kahjuks kauplustes [PERSON_NAME] raamatut koha [PERSON_NAME] ole. [DEMOGRAPHIC_…"
type textarea "Unfortunately, we do not have this book in stores. The book is available"
type textarea "Kahjuks kauplustes [PERSON_NAME] raamatut koha [PERSON_NAME] ole. [DEMOGRAPHIC_…"
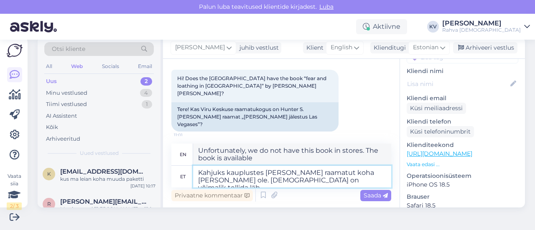
type textarea "Unfortunately, we do not have this book in stores. The book can be ordered."
type textarea "Kahjuks kauplustes [PERSON_NAME] raamatut koha [PERSON_NAME] ole. [DEMOGRAPHIC_…"
type textarea "Unfortunately, we do not have this book in stores. The book can be ordered thro…"
type textarea "Kahjuks kauplustes [PERSON_NAME] raamatut koha [PERSON_NAME] ole. [DEMOGRAPHIC_…"
type textarea "Unfortunately, we do not have this book in stores. The book can be ordered thro…"
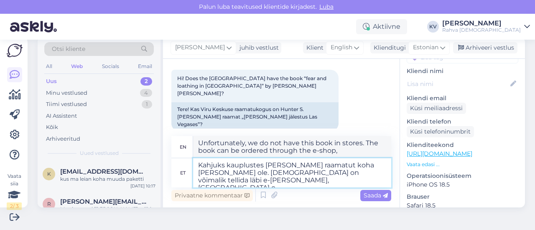
type textarea "Kahjuks kauplustes [PERSON_NAME] raamatut koha [PERSON_NAME] ole. Raamatut on v…"
type textarea "Unfortunately, we do not have this book in stores. The book can be ordered thro…"
type textarea "Kahjuks kauplustes [PERSON_NAME] raamatut koha [PERSON_NAME] ole. [DEMOGRAPHIC_…"
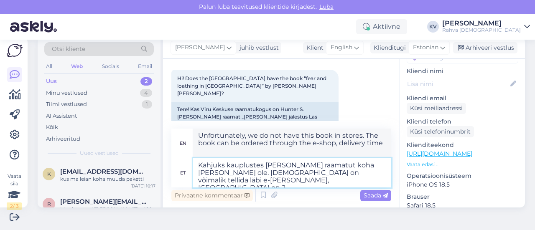
type textarea "Unfortunately, we do not have this book in stores. The book can be ordered thro…"
type textarea "Kahjuks kauplustes [PERSON_NAME] raamatut koha [PERSON_NAME] ole. Raamatut on v…"
type textarea "Unfortunately, we do not have this book in stores. The book can be ordered thro…"
type textarea "Kahjuks kauplustes [PERSON_NAME] raamatut koha [PERSON_NAME] ole. Raamatut on v…"
type textarea "Unfortunately, we do not have this book in stores. The book can be ordered thro…"
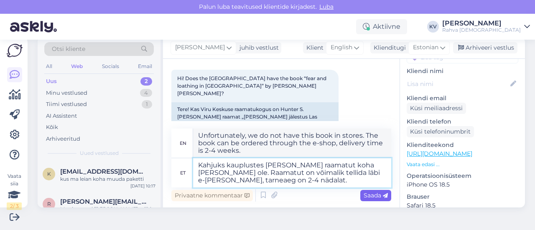
type textarea "Kahjuks kauplustes [PERSON_NAME] raamatut koha [PERSON_NAME] ole. Raamatut on v…"
click at [383, 197] on icon at bounding box center [385, 195] width 5 height 5
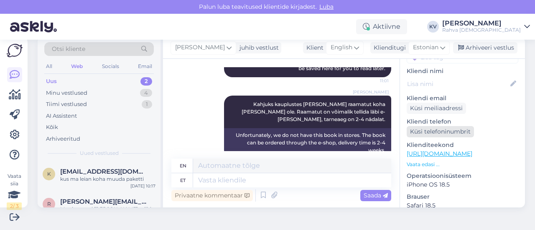
scroll to position [0, 0]
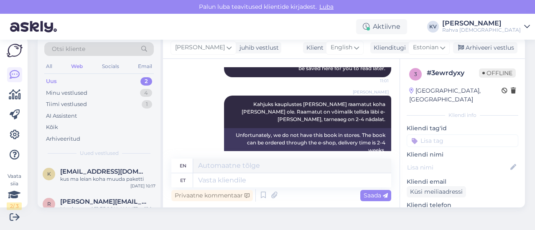
click at [423, 135] on input at bounding box center [463, 141] width 112 height 13
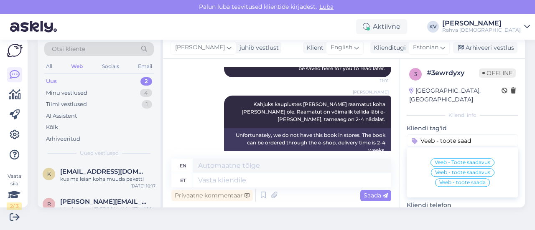
type input "Veeb - toote saada"
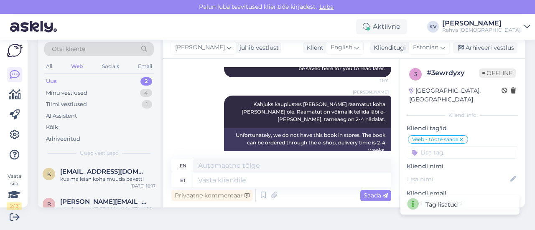
click at [436, 146] on input at bounding box center [463, 152] width 112 height 13
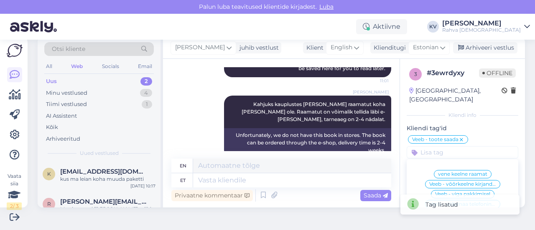
click at [431, 146] on input at bounding box center [463, 152] width 112 height 13
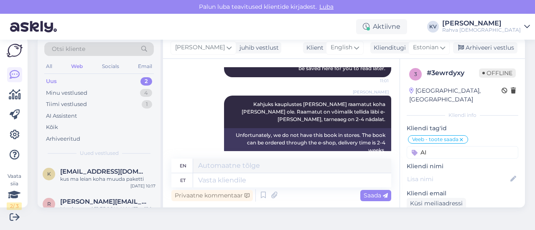
click at [430, 146] on input "AI" at bounding box center [463, 152] width 112 height 13
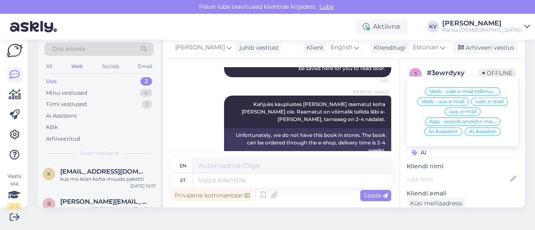
type input "AI"
click at [445, 129] on span "AI Assistent" at bounding box center [443, 131] width 30 height 5
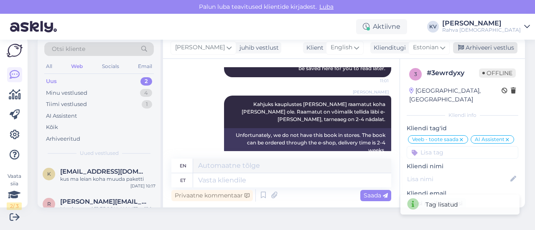
click at [483, 51] on div "Arhiveeri vestlus" at bounding box center [485, 47] width 64 height 11
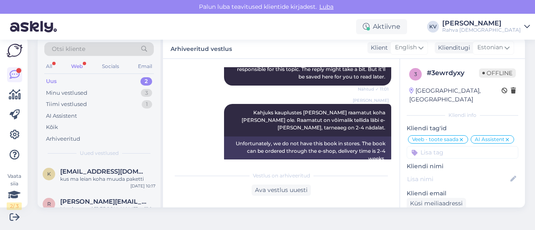
scroll to position [218, 0]
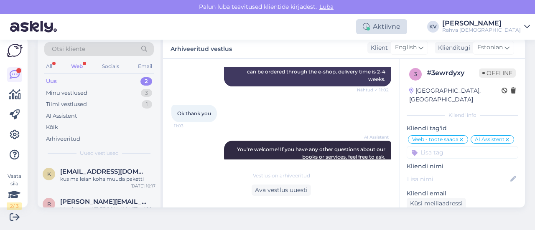
click at [403, 24] on div "Aktiivne" at bounding box center [381, 26] width 51 height 15
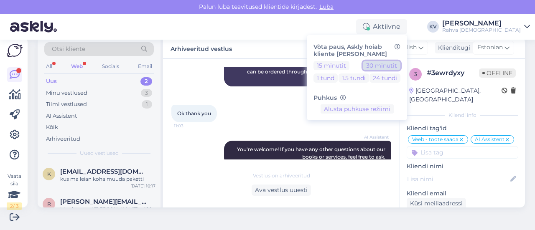
click at [400, 62] on button "30 minutit" at bounding box center [382, 65] width 38 height 9
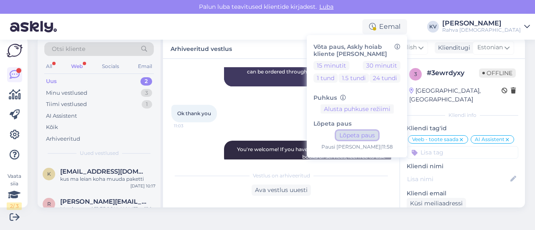
click at [373, 137] on button "Lõpeta paus" at bounding box center [357, 135] width 42 height 9
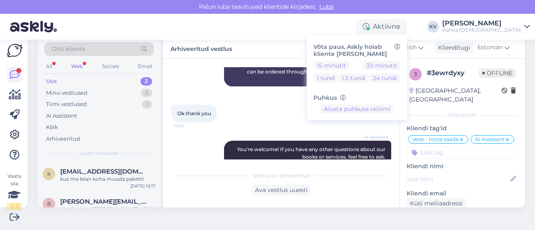
click at [100, 82] on div "Uus 2" at bounding box center [98, 82] width 109 height 12
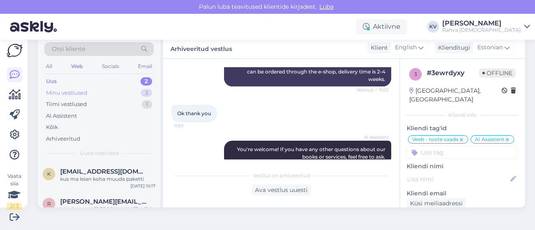
click at [99, 95] on div "Minu vestlused 3" at bounding box center [98, 93] width 109 height 12
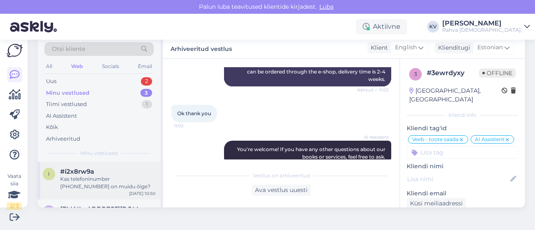
click at [108, 176] on div "Kas telefoninumber [PHONE_NUMBER] on muidu õige?" at bounding box center [107, 182] width 95 height 15
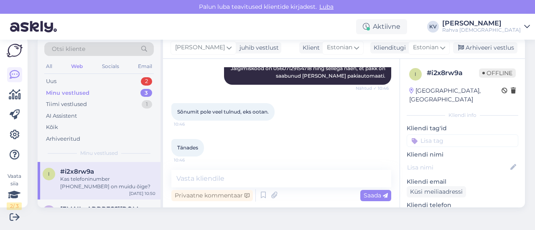
scroll to position [293, 0]
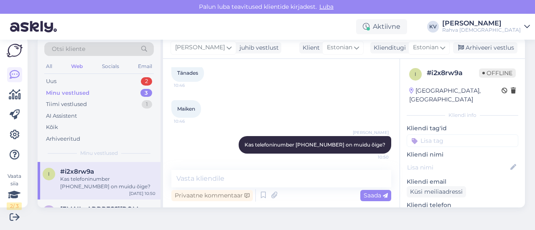
click at [453, 135] on input at bounding box center [463, 141] width 112 height 13
type input "Veeb - tellimuse staatus"
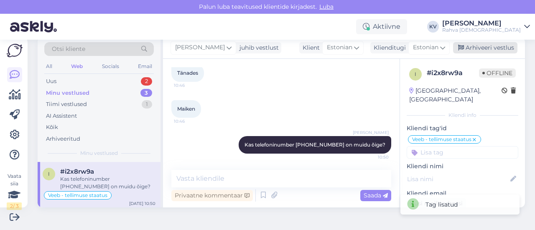
click at [483, 51] on div "Arhiveeri vestlus" at bounding box center [485, 47] width 64 height 11
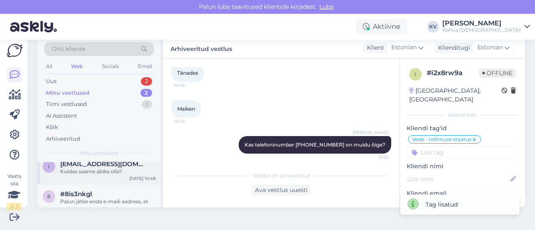
scroll to position [0, 0]
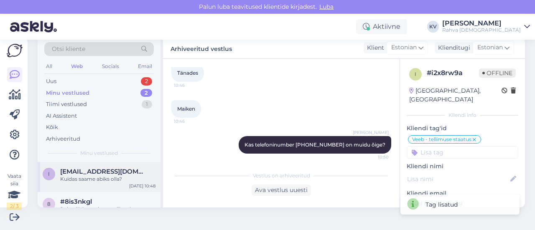
click at [89, 176] on div "Kuidas saame abiks olla?" at bounding box center [107, 179] width 95 height 8
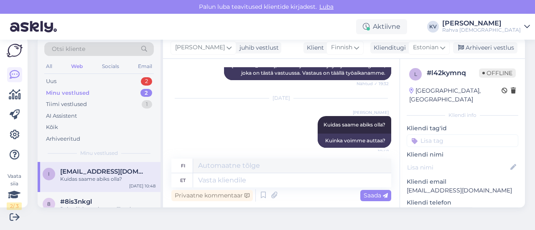
scroll to position [141, 0]
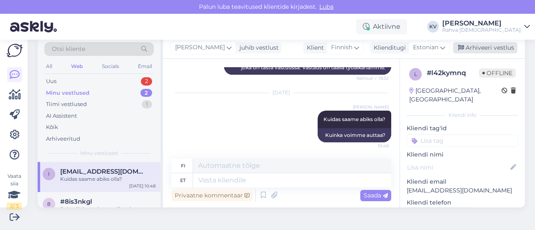
click at [491, 50] on div "Arhiveeri vestlus" at bounding box center [485, 47] width 64 height 11
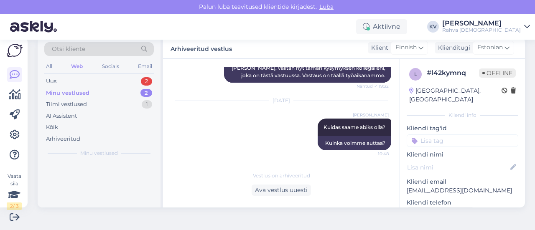
scroll to position [133, 0]
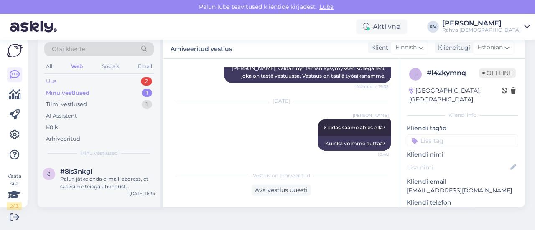
click at [74, 80] on div "Uus 2" at bounding box center [98, 82] width 109 height 12
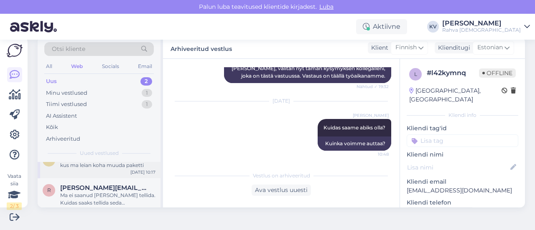
scroll to position [21, 0]
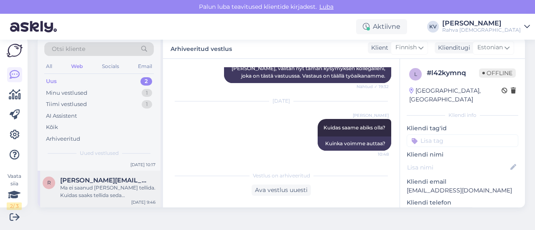
click at [86, 190] on div "Ma ei saanud [PERSON_NAME] tellida. Kuidas saaks tellida seda [DEMOGRAPHIC_DATA…" at bounding box center [107, 191] width 95 height 15
